Goal: Entertainment & Leisure: Consume media (video, audio)

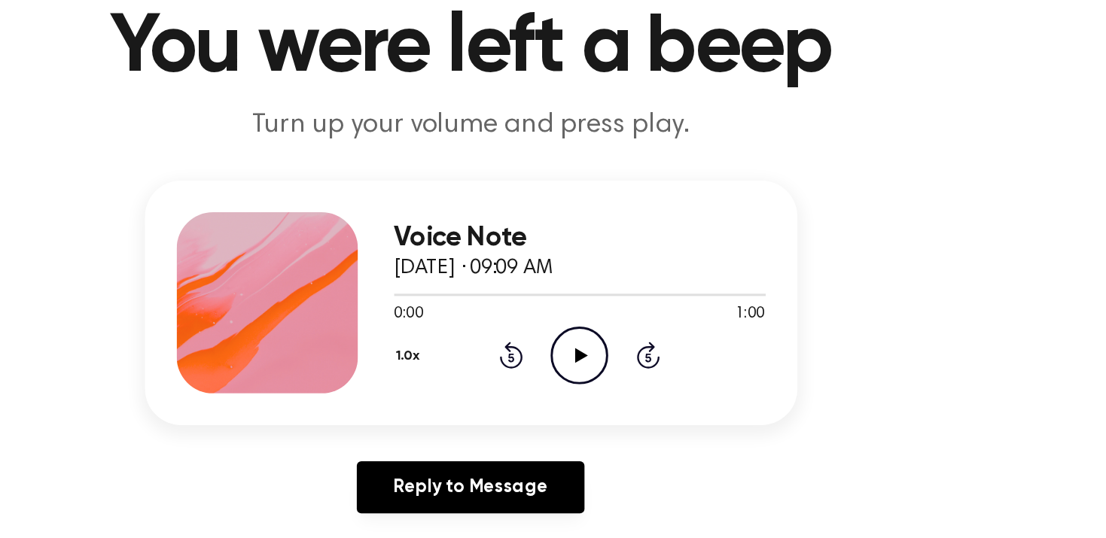
click at [622, 350] on icon "Play Audio" at bounding box center [625, 352] width 38 height 38
click at [626, 352] on icon at bounding box center [625, 352] width 7 height 10
click at [626, 352] on icon at bounding box center [627, 352] width 8 height 10
drag, startPoint x: 523, startPoint y: 306, endPoint x: 505, endPoint y: 308, distance: 17.4
click at [505, 308] on div at bounding box center [625, 311] width 247 height 12
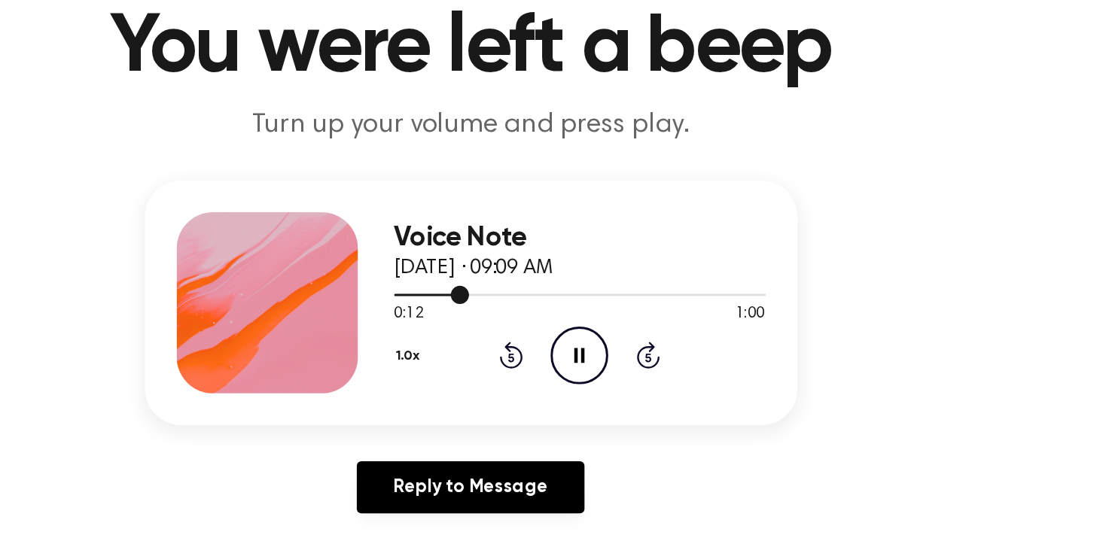
drag, startPoint x: 541, startPoint y: 304, endPoint x: 500, endPoint y: 306, distance: 40.7
click at [500, 306] on div "Voice Note [DATE] · 09:09 AM 0:12 1:00 Your browser does not support the [objec…" at bounding box center [554, 317] width 434 height 163
click at [506, 307] on div at bounding box center [625, 311] width 247 height 12
click at [628, 349] on icon at bounding box center [625, 352] width 7 height 10
click at [504, 312] on span at bounding box center [505, 312] width 12 height 12
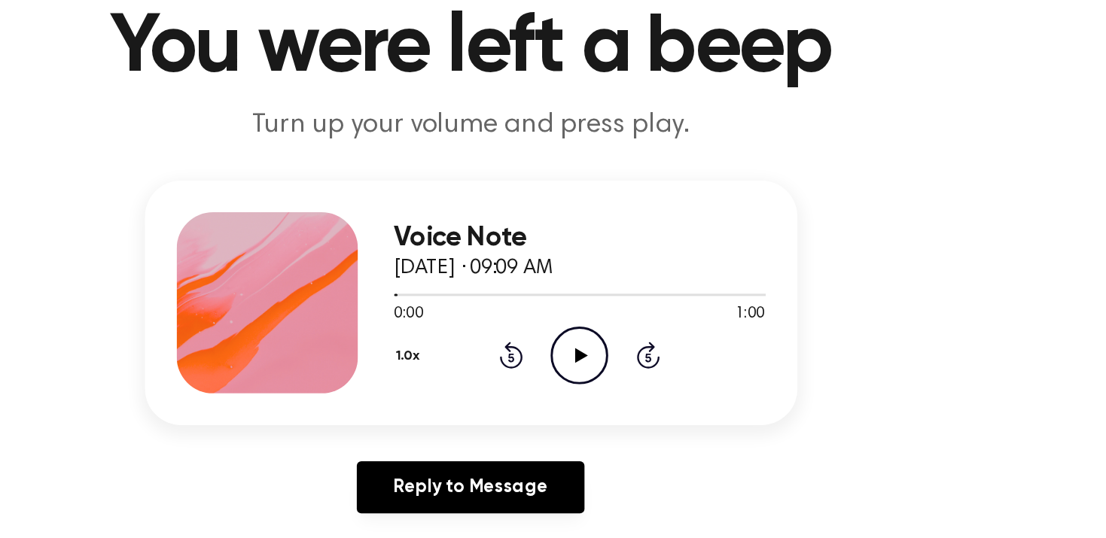
click at [617, 362] on icon "Play Audio" at bounding box center [625, 352] width 38 height 38
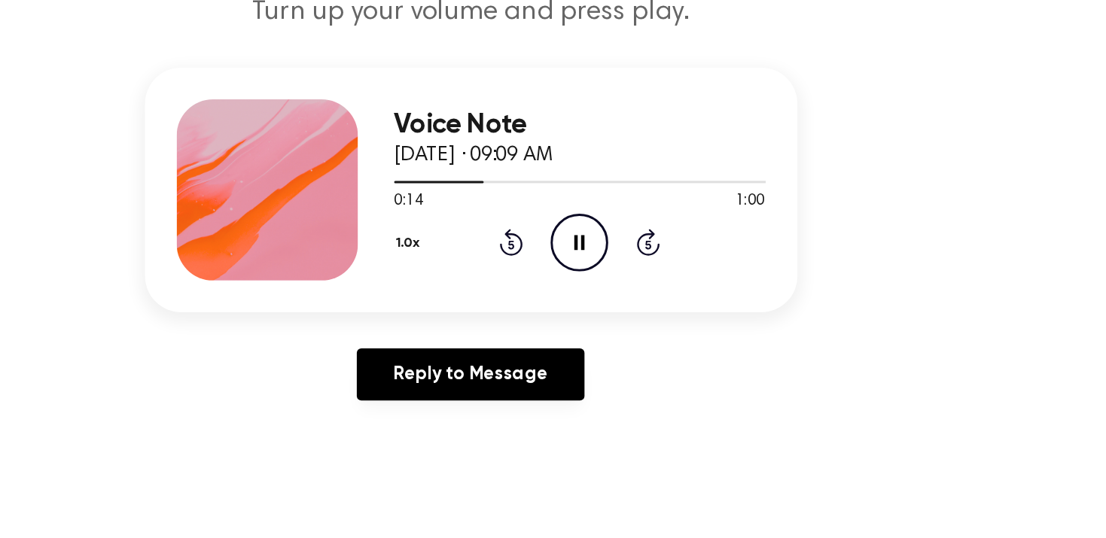
scroll to position [11, 0]
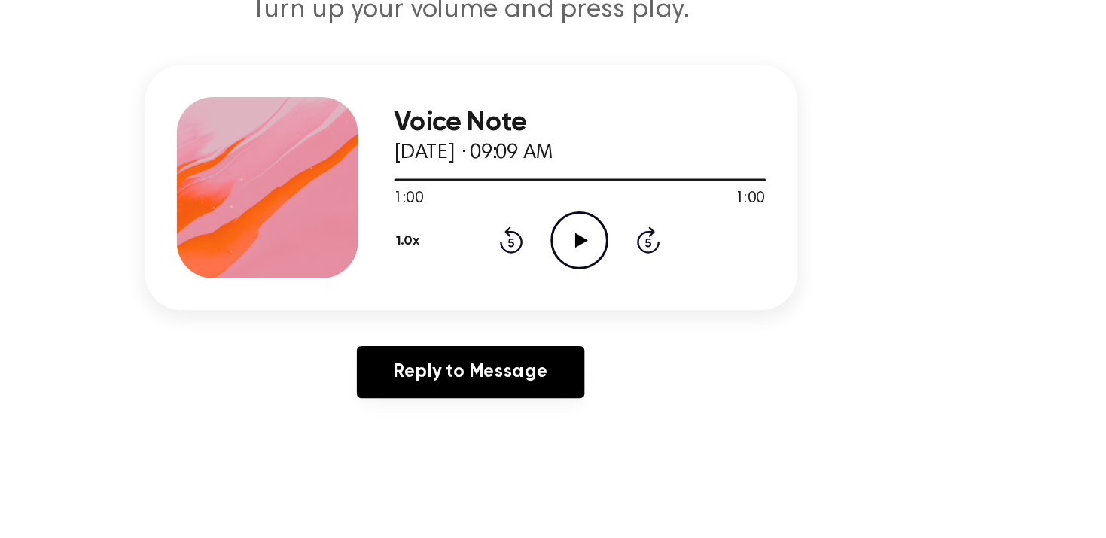
click at [623, 348] on icon "Play Audio" at bounding box center [625, 341] width 38 height 38
click at [623, 348] on icon "Pause Audio" at bounding box center [625, 341] width 38 height 38
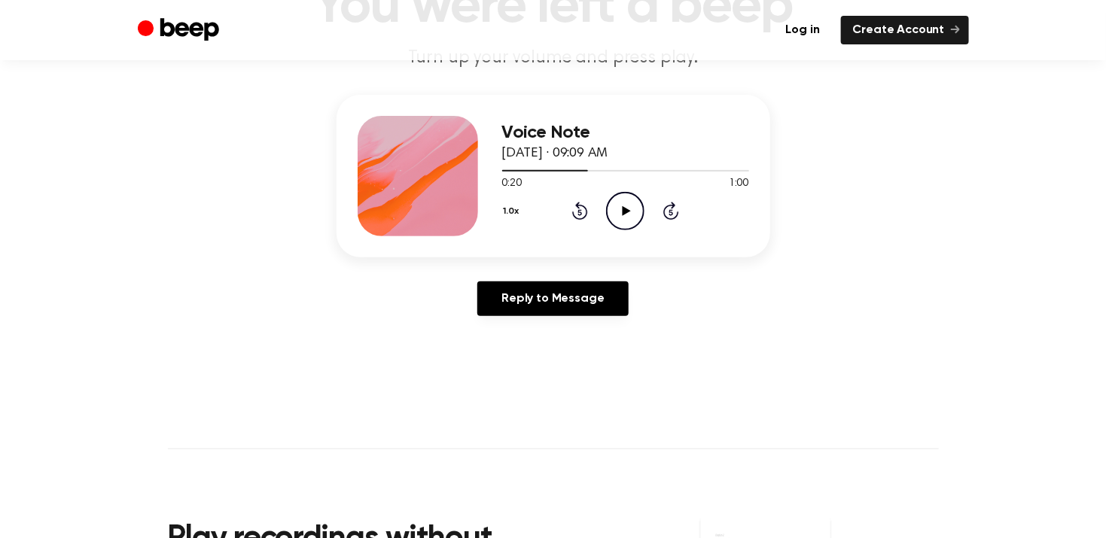
scroll to position [0, 0]
